Goal: Transaction & Acquisition: Purchase product/service

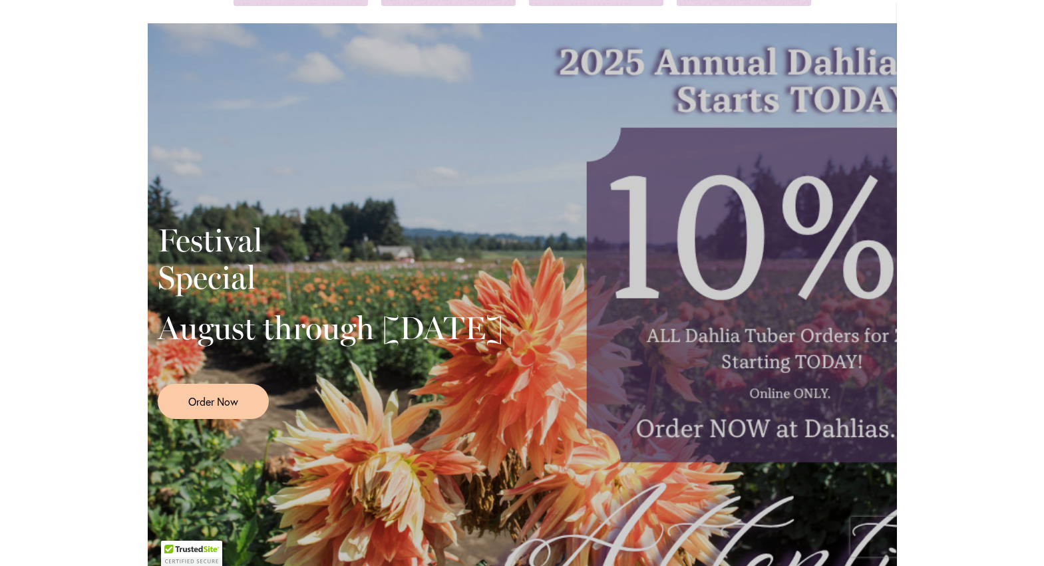
scroll to position [200, 0]
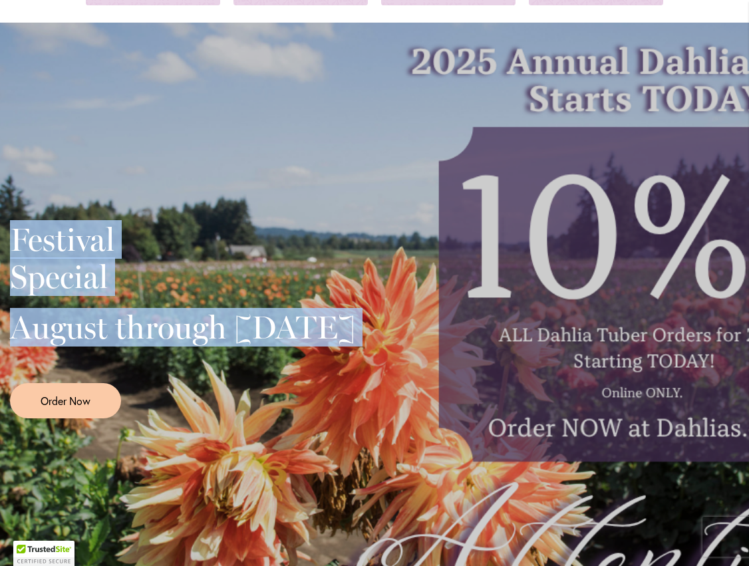
drag, startPoint x: 0, startPoint y: 433, endPoint x: -203, endPoint y: 413, distance: 204.0
click at [0, 413] on html "Skip to Accessibility Information The store will not work correctly in the case…" at bounding box center [374, 283] width 749 height 566
click at [0, 418] on html "Skip to Accessibility Information The store will not work correctly in the case…" at bounding box center [374, 283] width 749 height 566
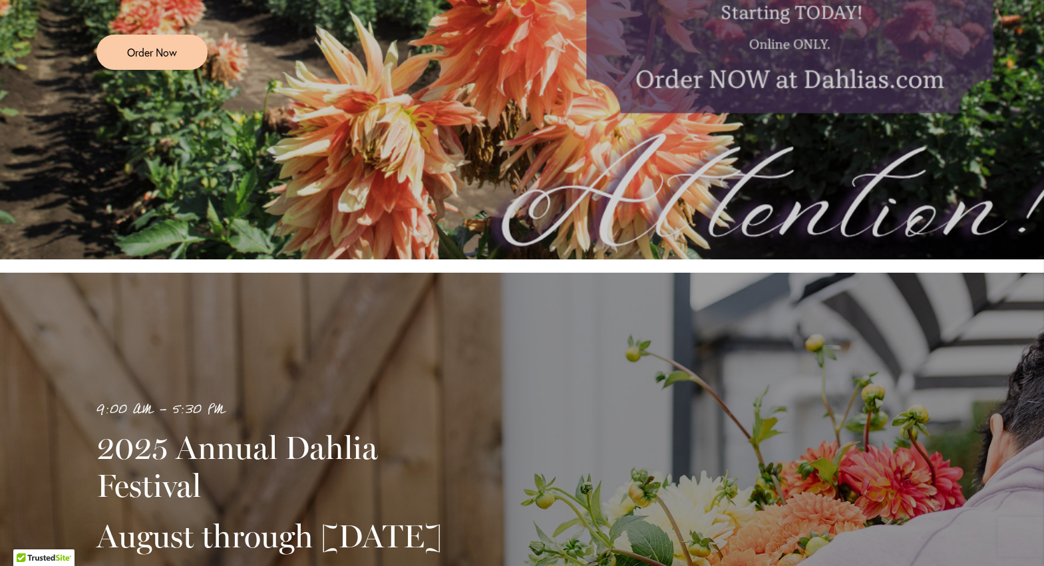
scroll to position [0, 0]
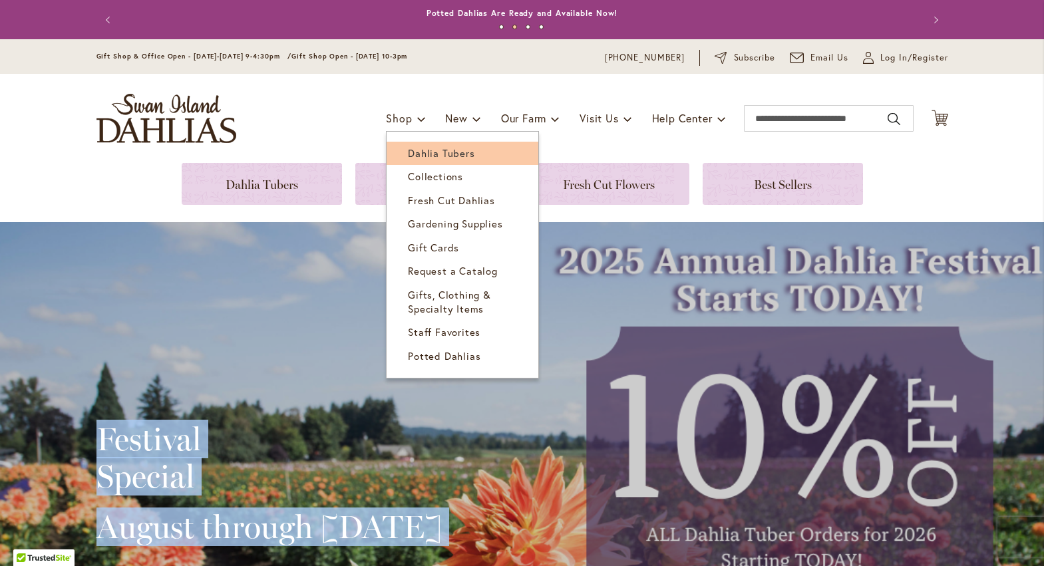
drag, startPoint x: 402, startPoint y: 150, endPoint x: 410, endPoint y: 148, distance: 8.1
click at [408, 150] on span "Dahlia Tubers" at bounding box center [441, 152] width 67 height 13
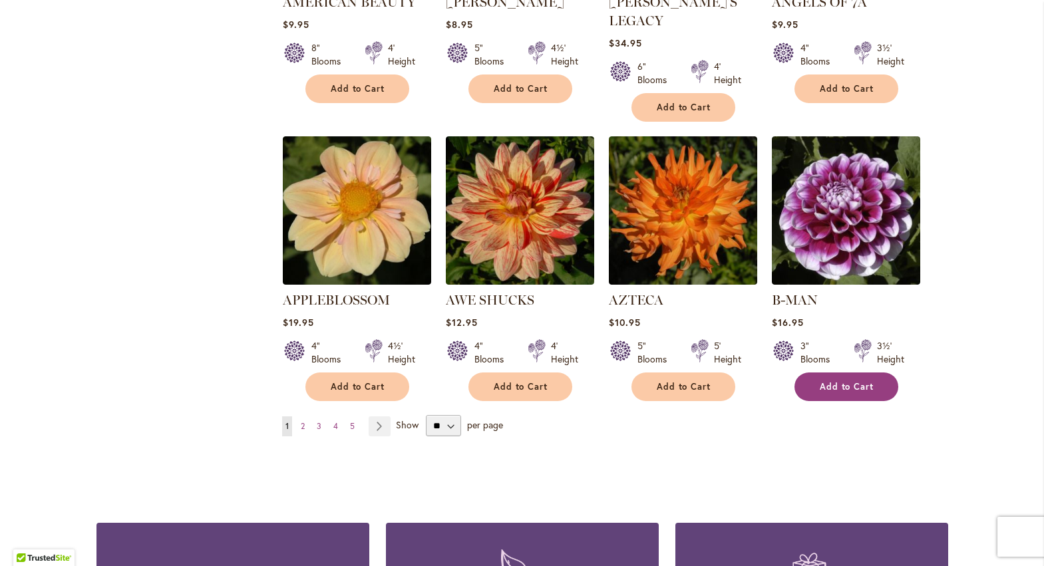
scroll to position [1047, 0]
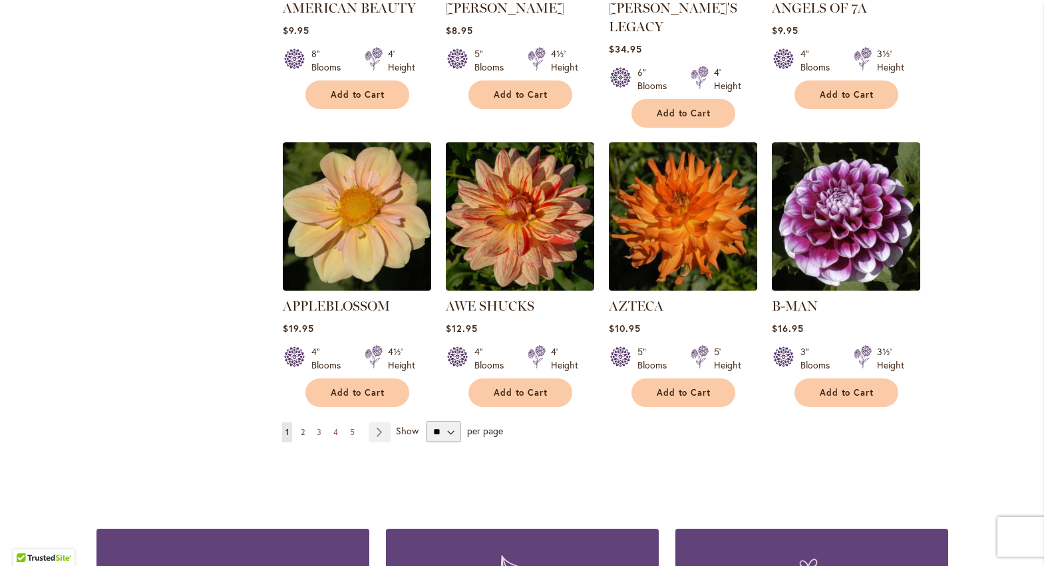
click at [301, 427] on span "2" at bounding box center [303, 432] width 4 height 10
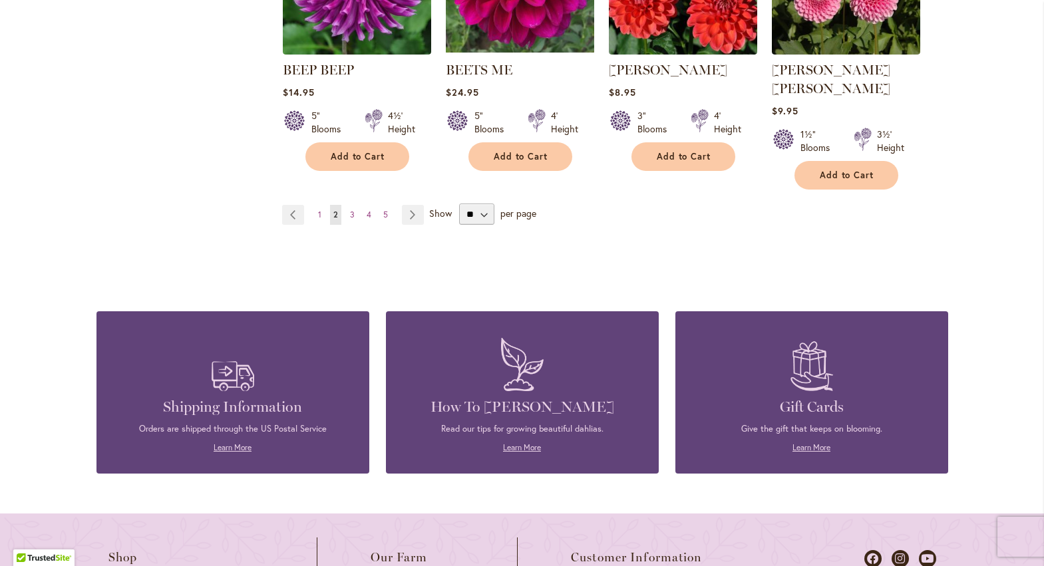
scroll to position [1131, 0]
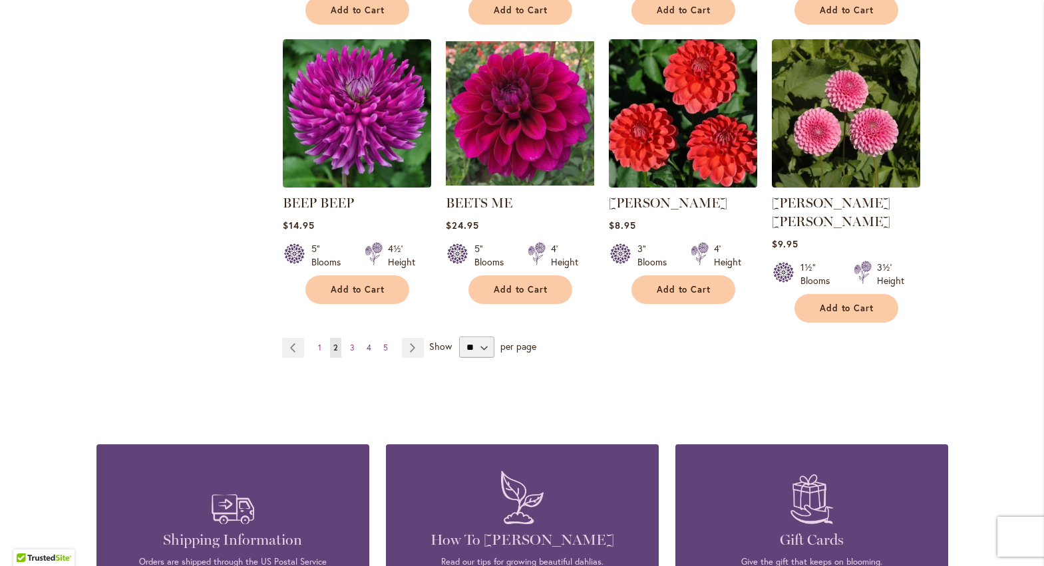
click at [363, 338] on link "Page 4" at bounding box center [368, 348] width 11 height 20
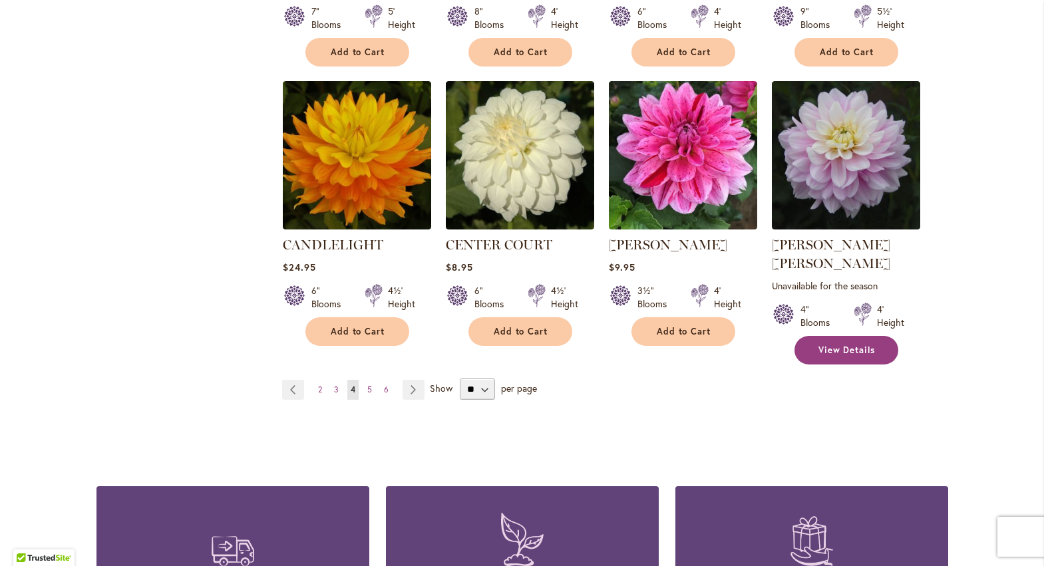
scroll to position [1198, 0]
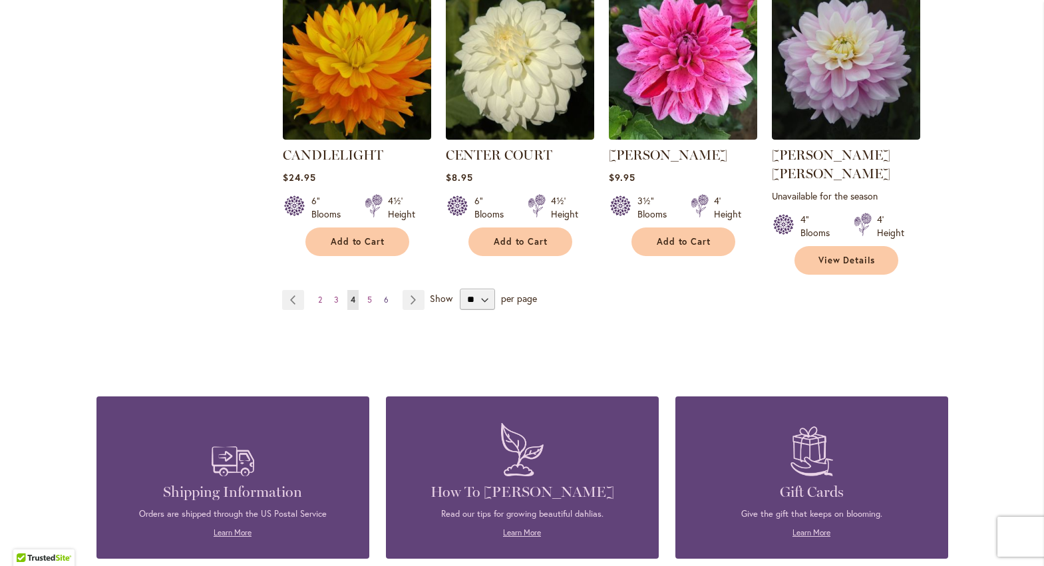
click at [384, 295] on span "6" at bounding box center [386, 300] width 5 height 10
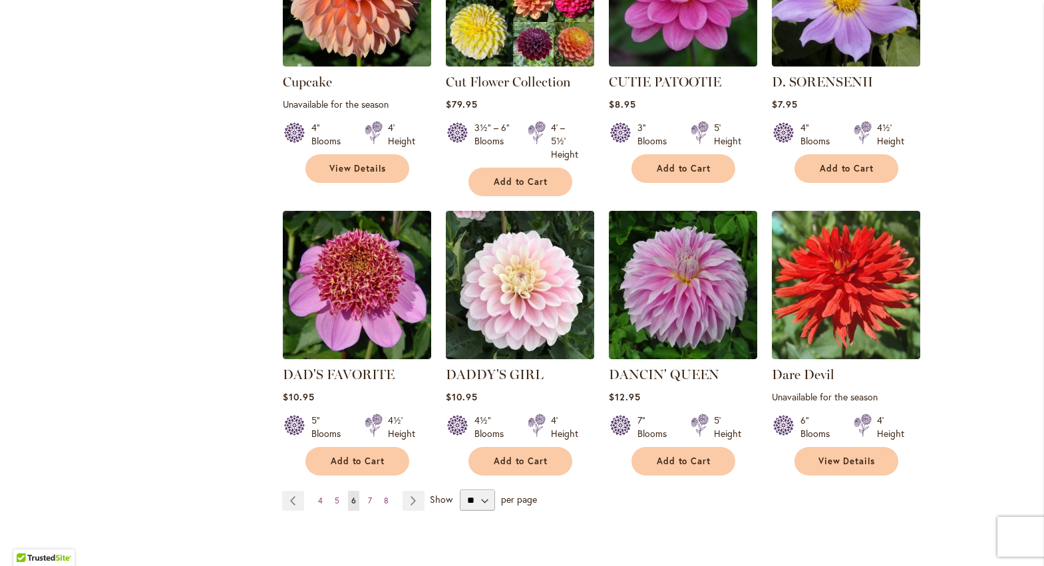
scroll to position [1264, 0]
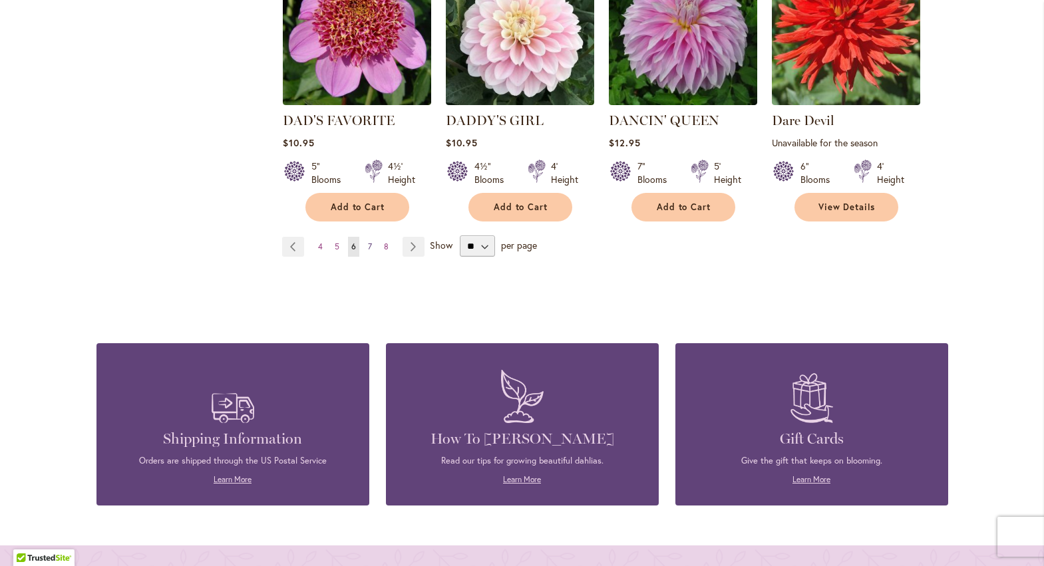
click at [368, 242] on span "7" at bounding box center [370, 247] width 4 height 10
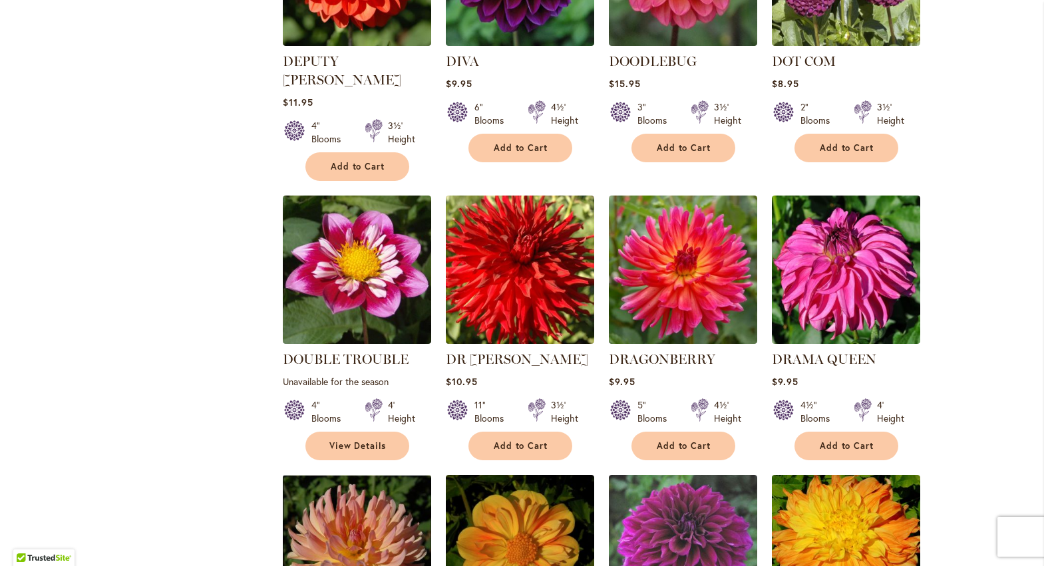
scroll to position [732, 0]
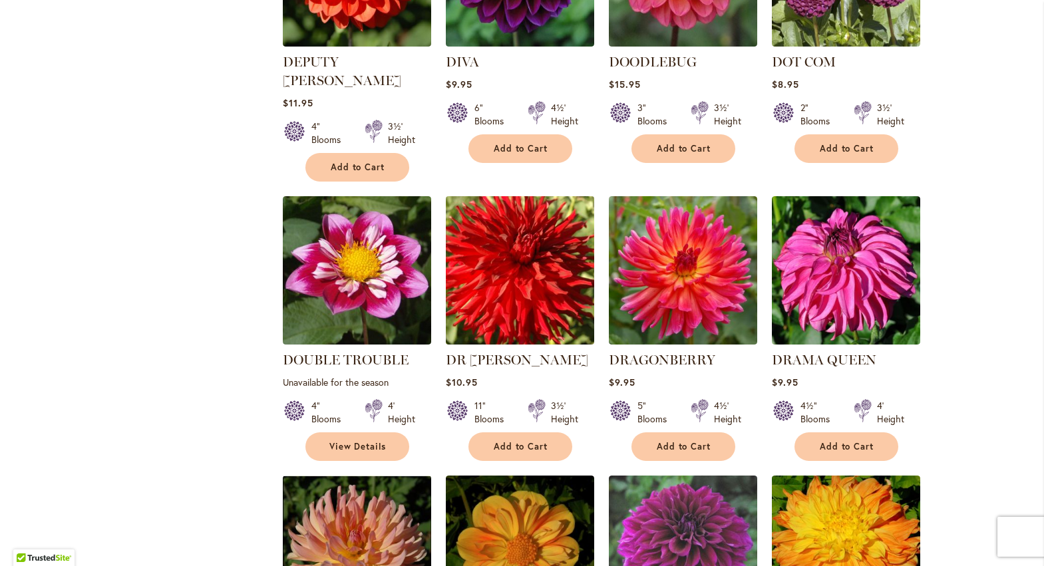
click at [514, 277] on img at bounding box center [520, 271] width 156 height 156
